Goal: Transaction & Acquisition: Purchase product/service

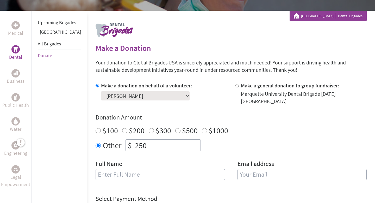
click at [139, 142] on input "250" at bounding box center [167, 144] width 67 height 11
type input "2"
type input "23.97"
click at [138, 169] on input "text" at bounding box center [161, 174] width 130 height 11
type input "[PERSON_NAME]"
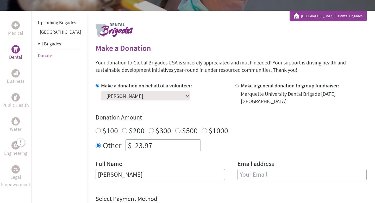
type input "[EMAIL_ADDRESS][PERSON_NAME][DOMAIN_NAME]"
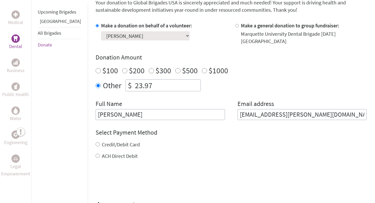
scroll to position [153, 0]
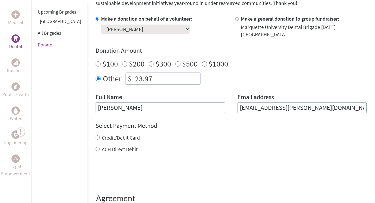
click at [103, 134] on label "Credit/Debit Card" at bounding box center [121, 137] width 38 height 7
click at [100, 135] on input "Credit/Debit Card" at bounding box center [98, 137] width 4 height 4
radio input "true"
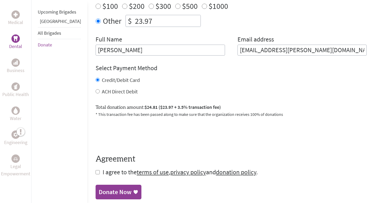
scroll to position [222, 0]
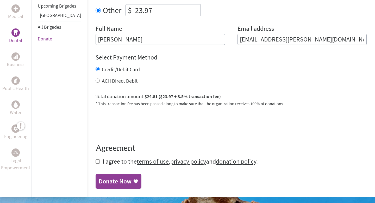
click at [96, 159] on input "checkbox" at bounding box center [98, 161] width 4 height 4
checkbox input "true"
click at [108, 179] on div "Donate Now" at bounding box center [115, 181] width 33 height 8
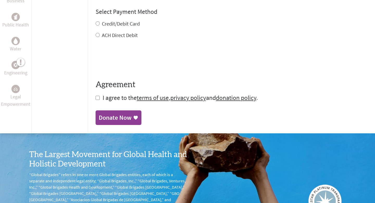
scroll to position [8, 0]
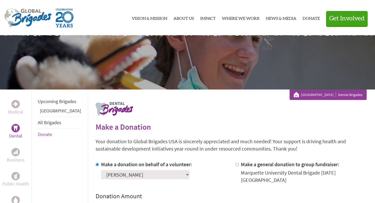
click at [15, 131] on div at bounding box center [15, 128] width 8 height 8
